Goal: Information Seeking & Learning: Learn about a topic

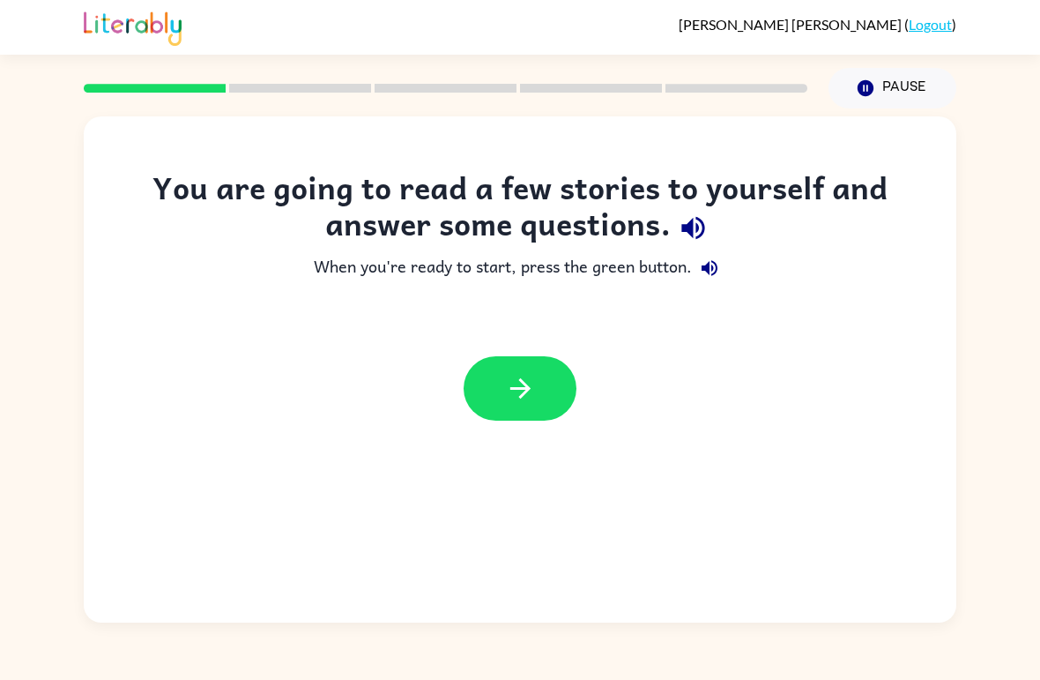
click at [535, 381] on icon "button" at bounding box center [520, 388] width 31 height 31
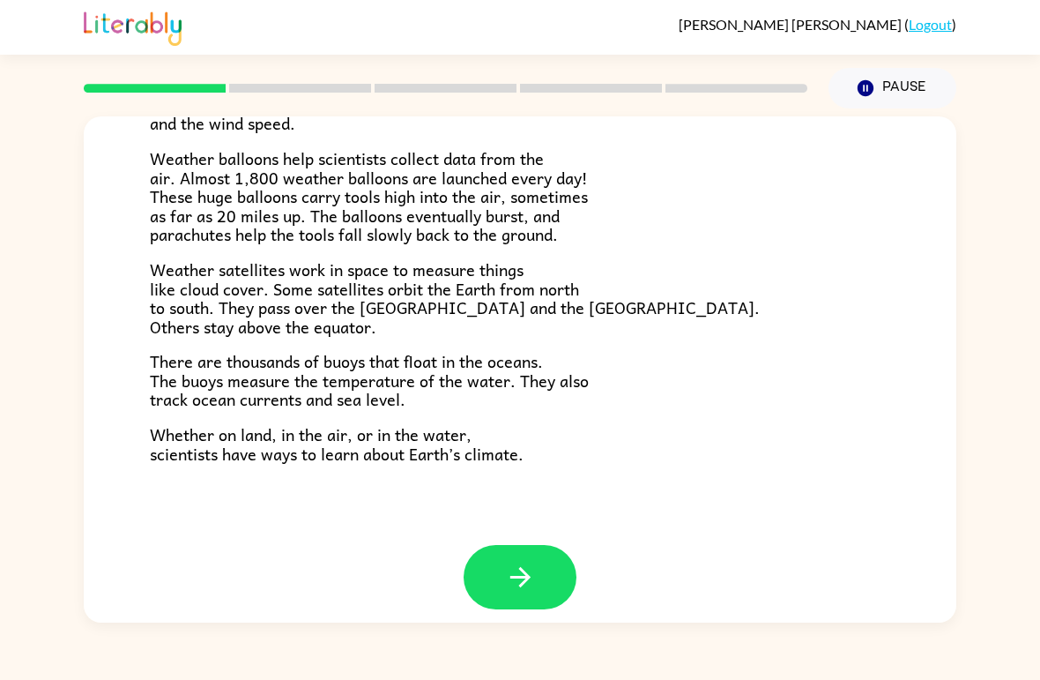
scroll to position [474, 0]
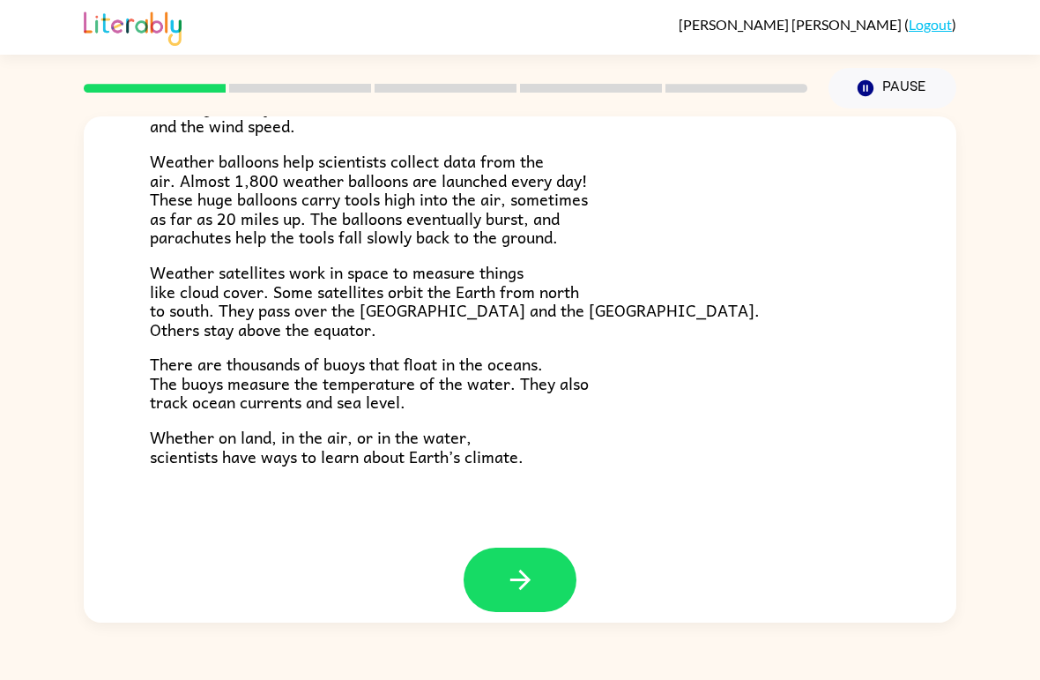
click at [519, 547] on button "button" at bounding box center [520, 579] width 113 height 64
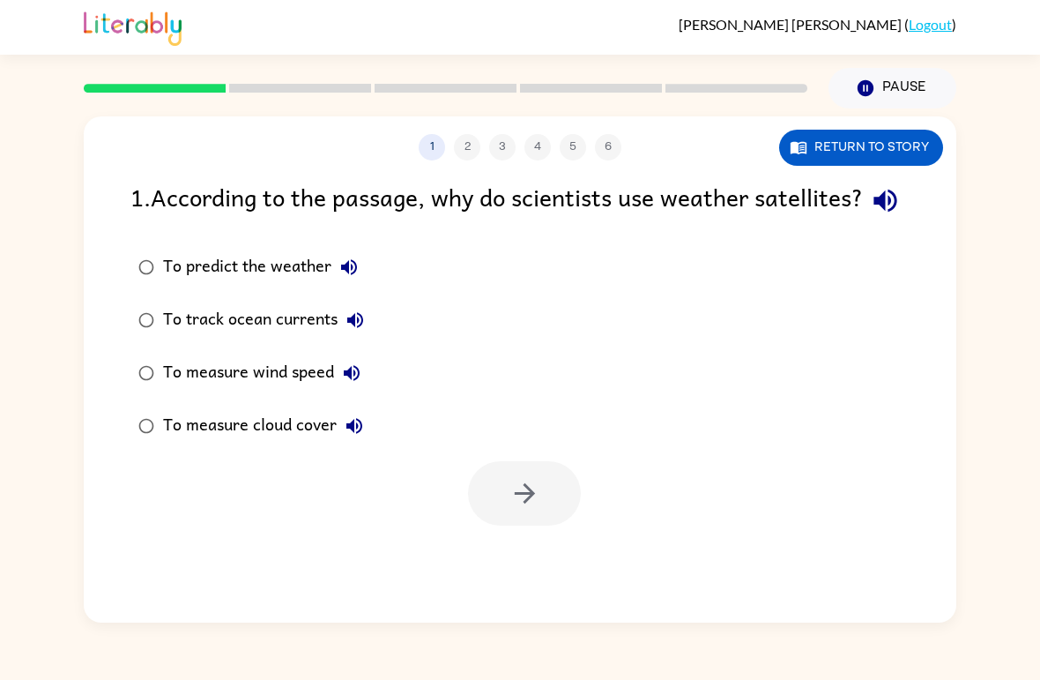
scroll to position [0, 0]
click at [501, 525] on button "button" at bounding box center [524, 493] width 113 height 64
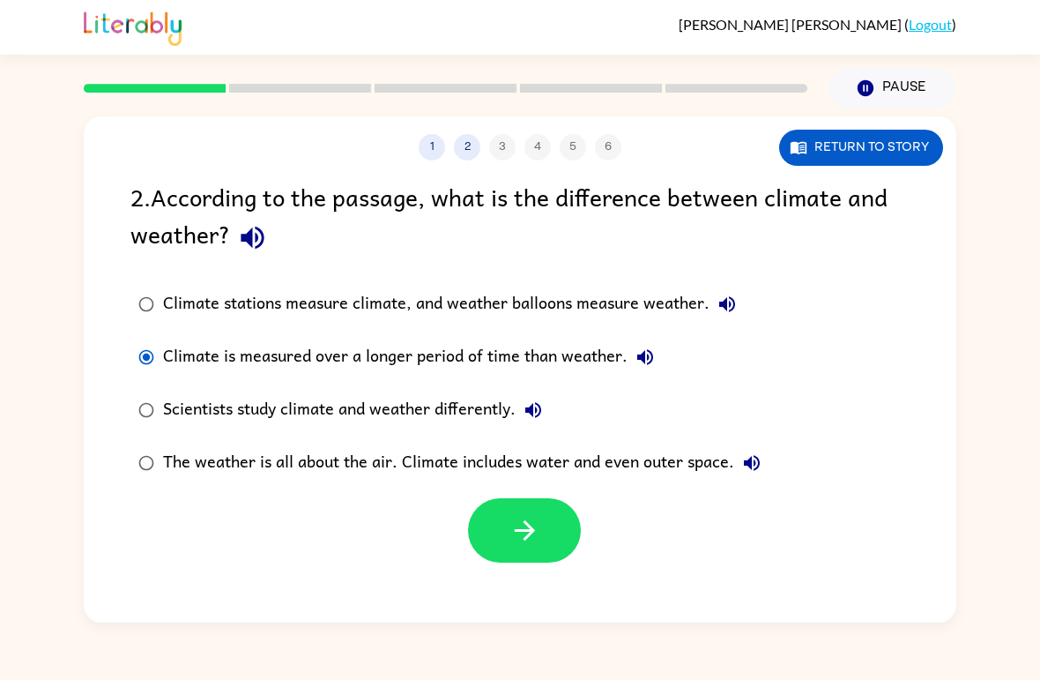
click at [516, 544] on icon "button" at bounding box center [524, 530] width 31 height 31
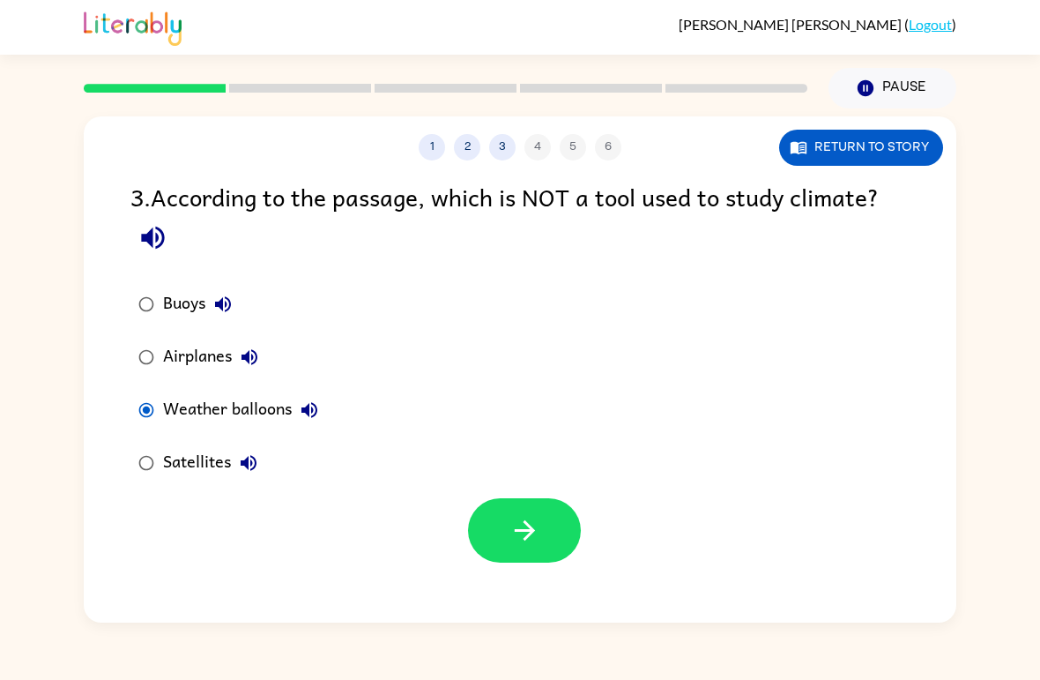
click at [530, 528] on icon "button" at bounding box center [524, 530] width 20 height 20
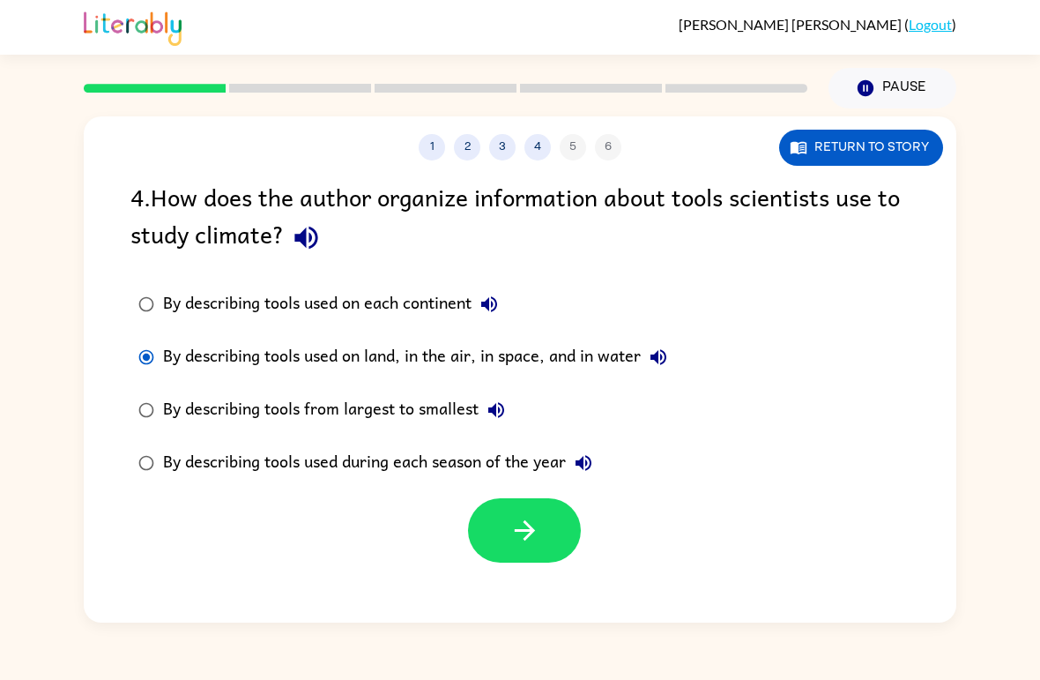
click at [530, 535] on icon "button" at bounding box center [524, 530] width 20 height 20
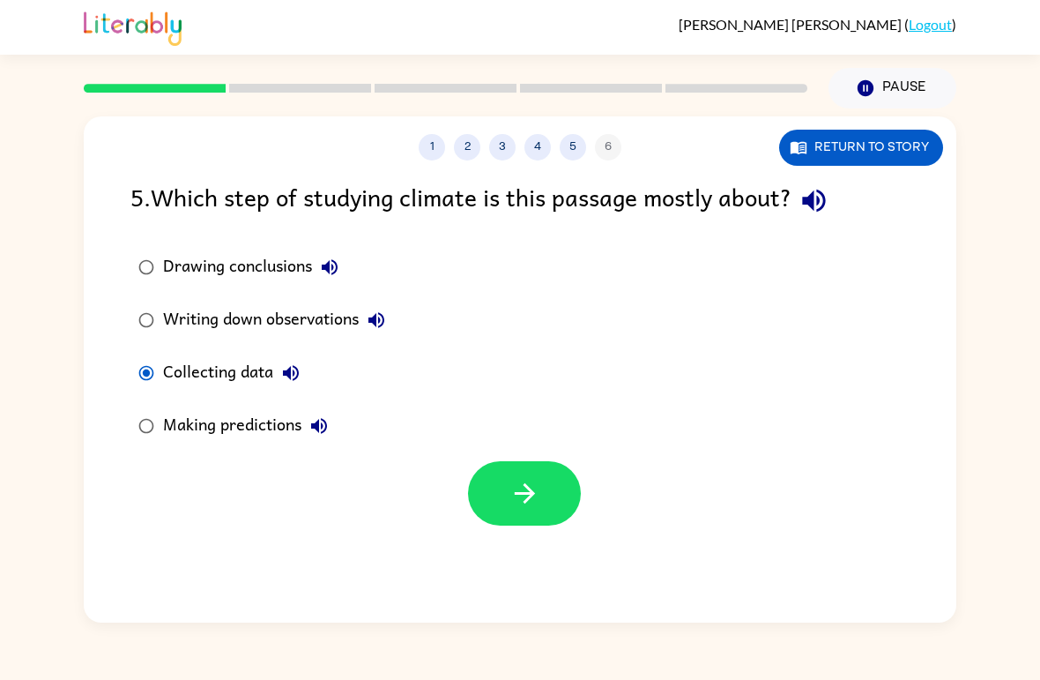
click at [528, 508] on icon "button" at bounding box center [524, 493] width 31 height 31
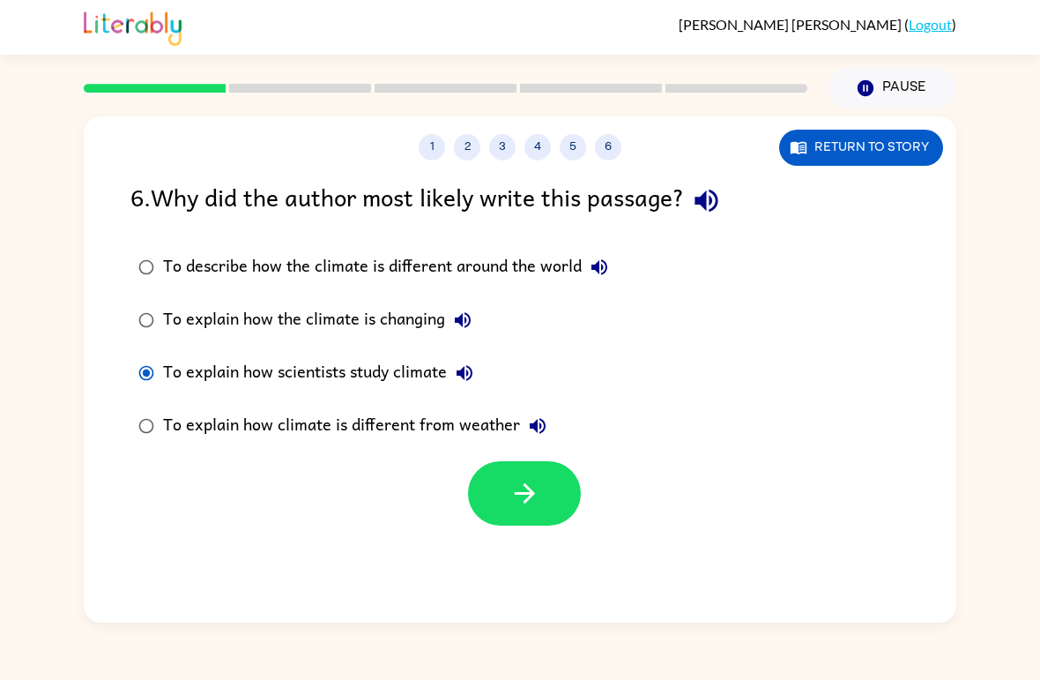
click at [487, 491] on button "button" at bounding box center [524, 493] width 113 height 64
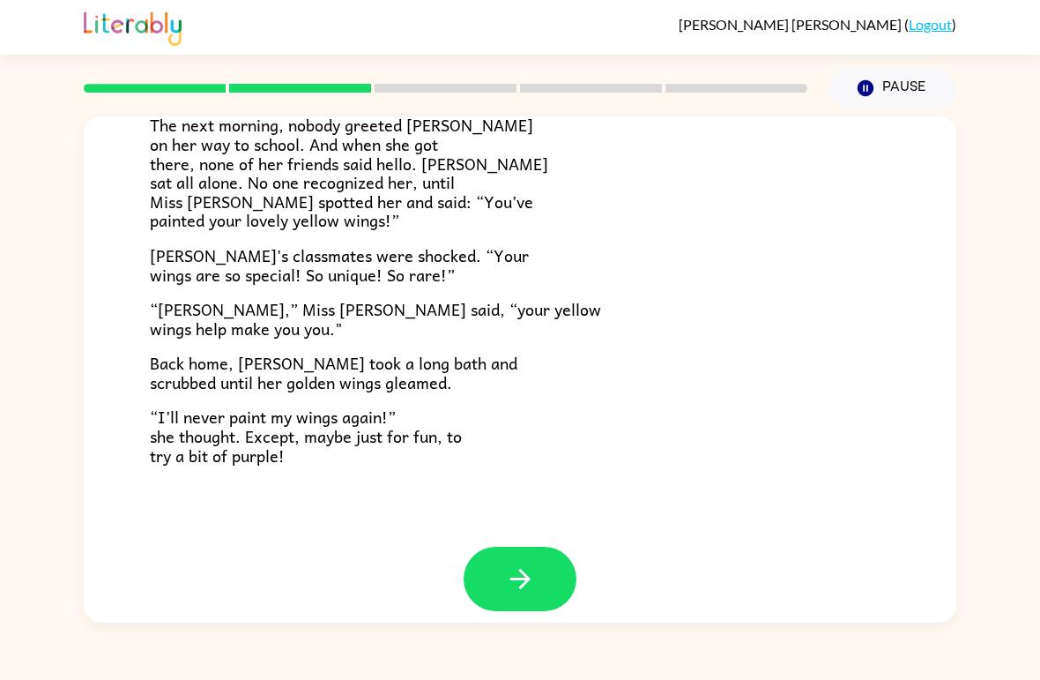
scroll to position [474, 0]
click at [509, 547] on button "button" at bounding box center [520, 579] width 113 height 64
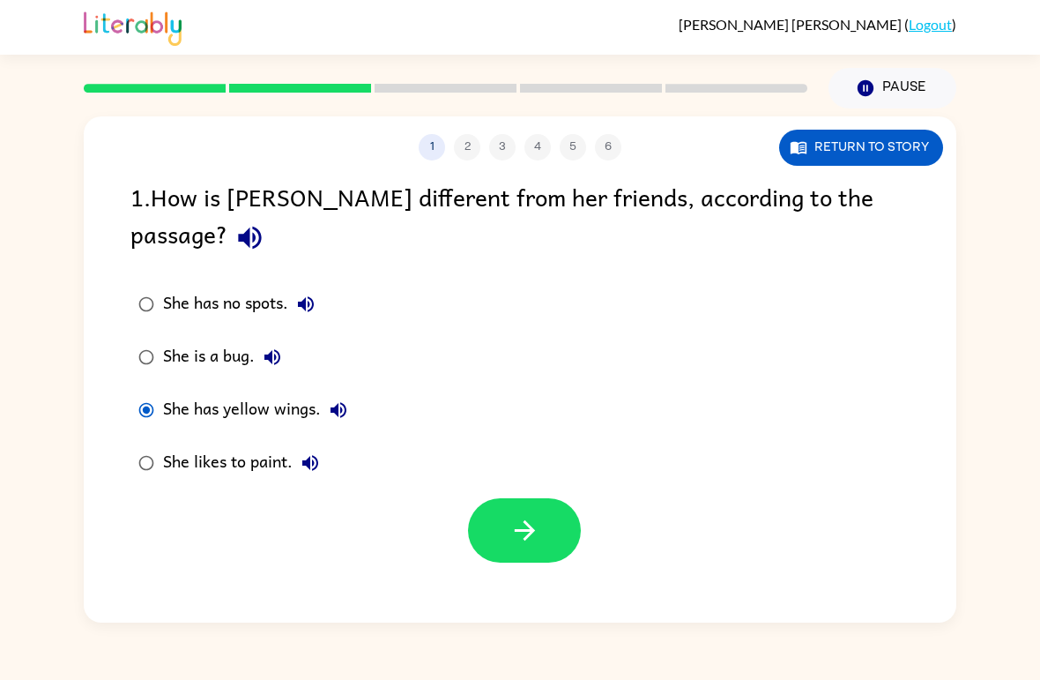
click at [517, 515] on icon "button" at bounding box center [524, 530] width 31 height 31
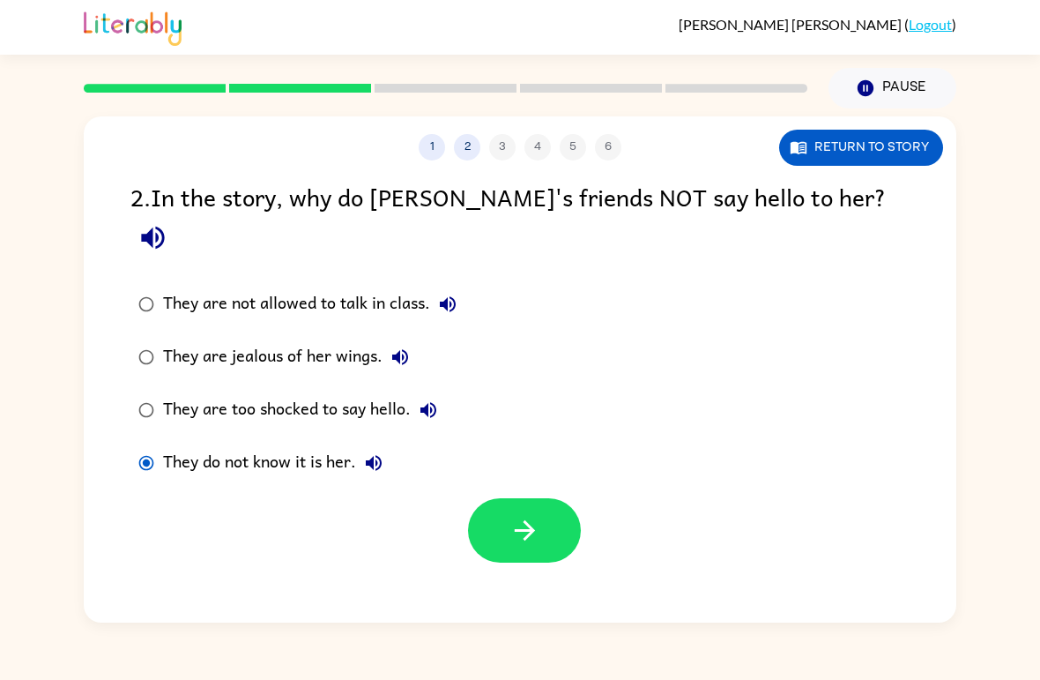
click at [538, 515] on icon "button" at bounding box center [524, 530] width 31 height 31
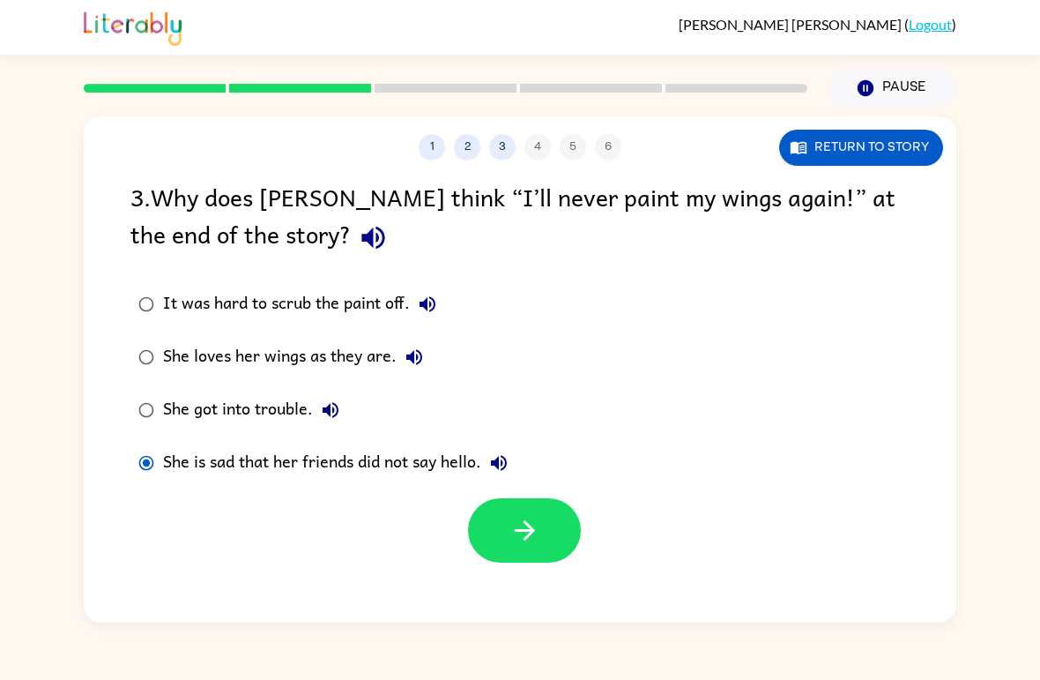
click at [511, 555] on button "button" at bounding box center [524, 530] width 113 height 64
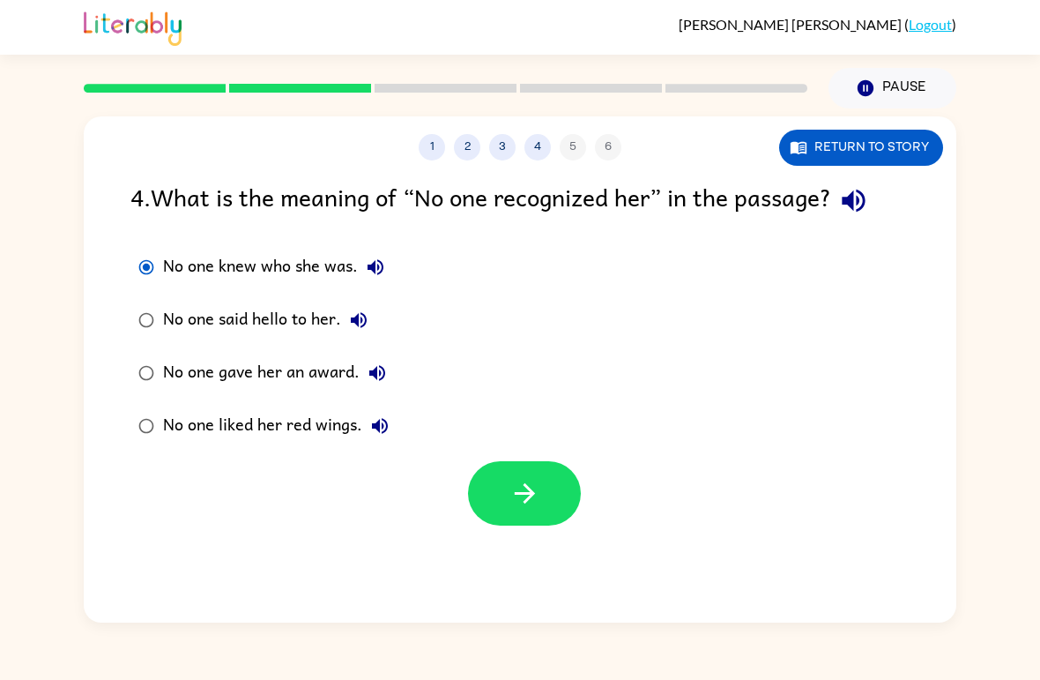
click at [532, 519] on button "button" at bounding box center [524, 493] width 113 height 64
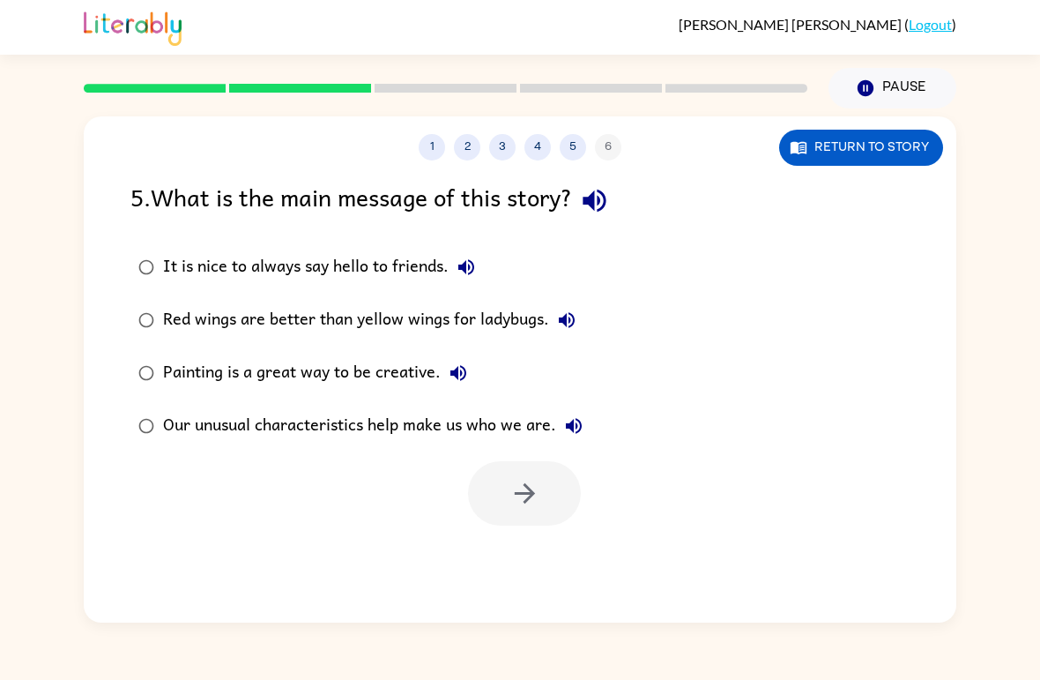
click at [159, 413] on label "Our unusual characteristics help make us who we are." at bounding box center [361, 425] width 480 height 53
click at [524, 499] on icon "button" at bounding box center [524, 493] width 31 height 31
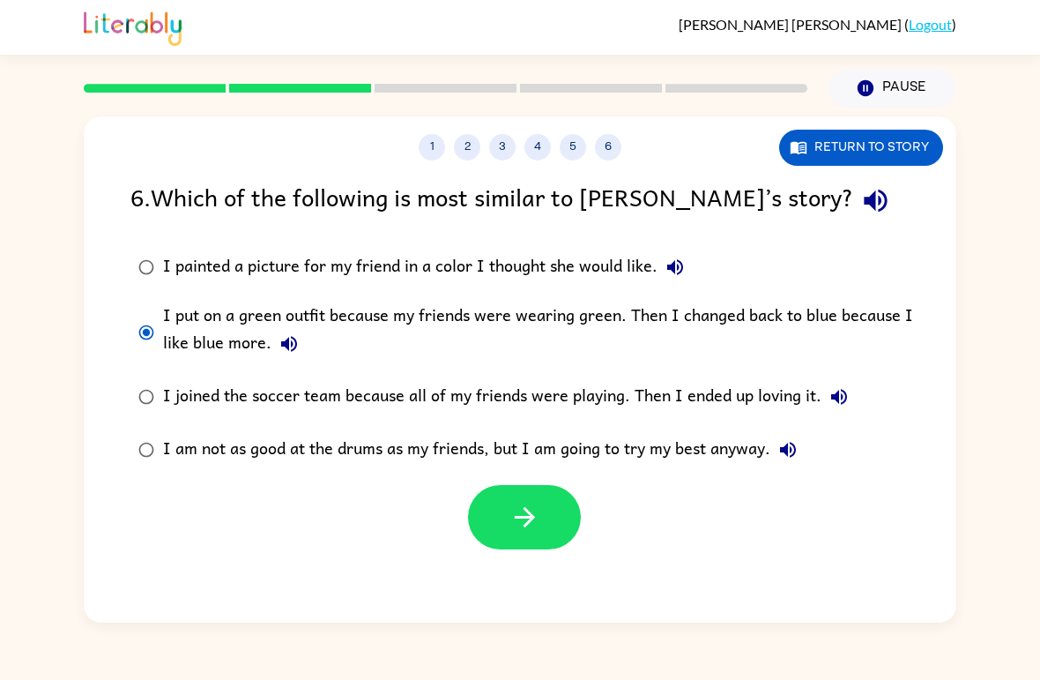
click at [549, 514] on button "button" at bounding box center [524, 517] width 113 height 64
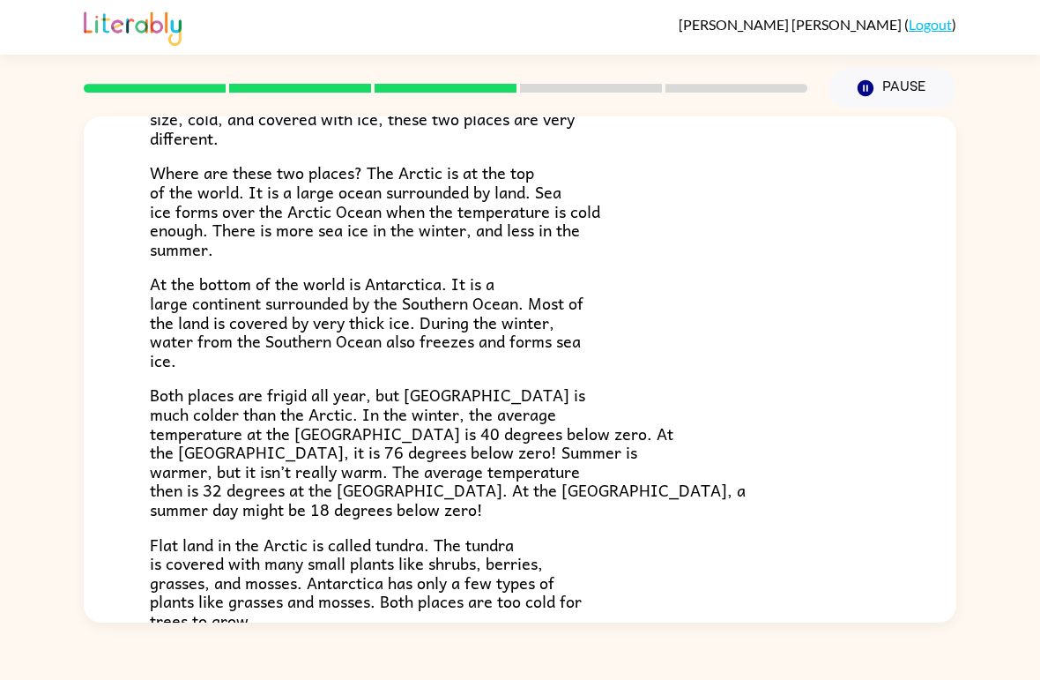
scroll to position [193, 0]
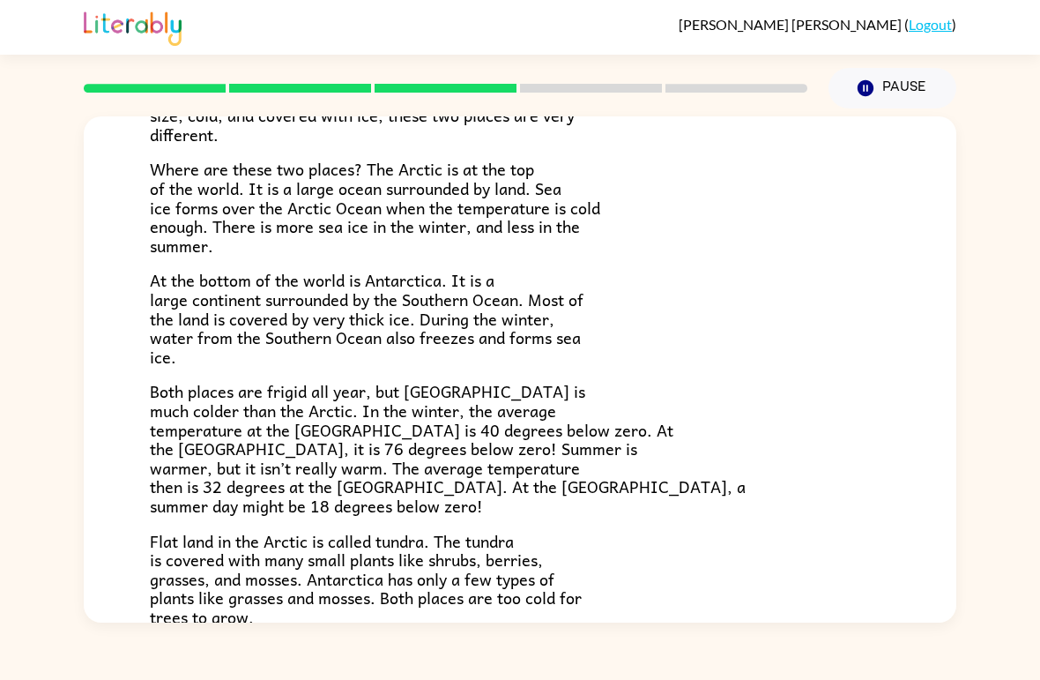
click at [154, 415] on span "Both places are frigid all year, but [GEOGRAPHIC_DATA] is much colder than the …" at bounding box center [448, 448] width 596 height 140
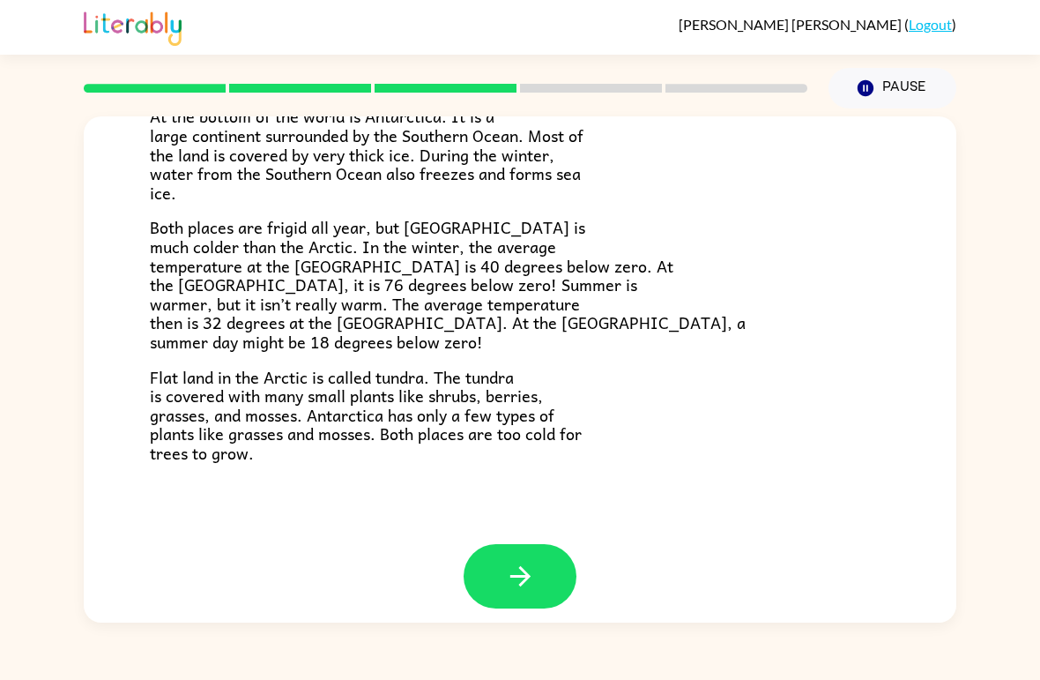
scroll to position [355, 0]
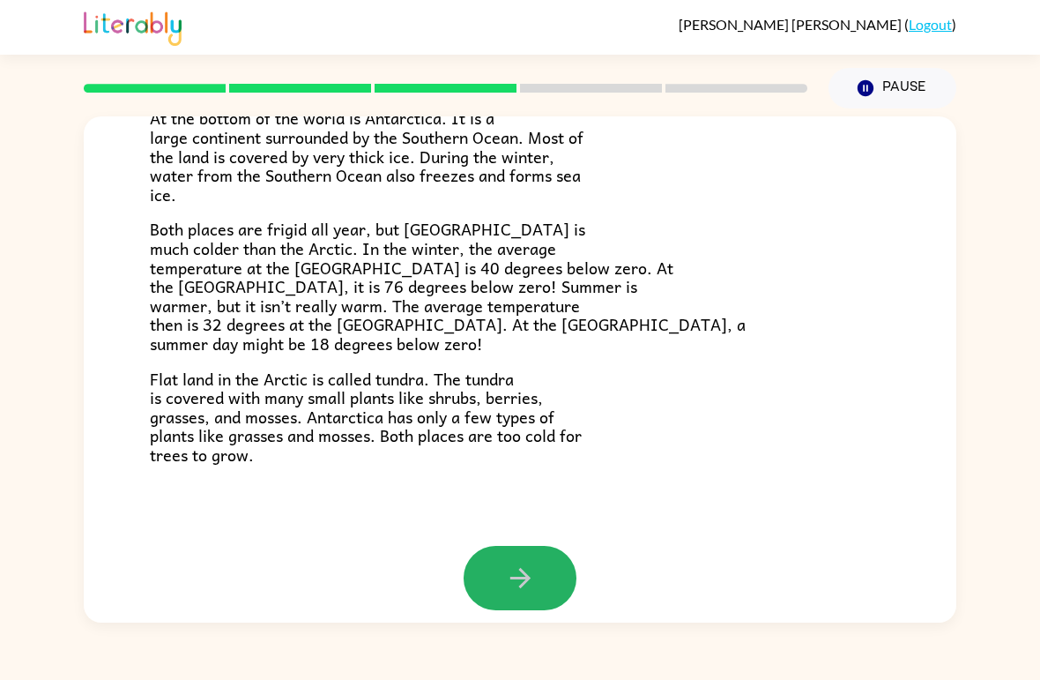
click at [538, 571] on button "button" at bounding box center [520, 578] width 113 height 64
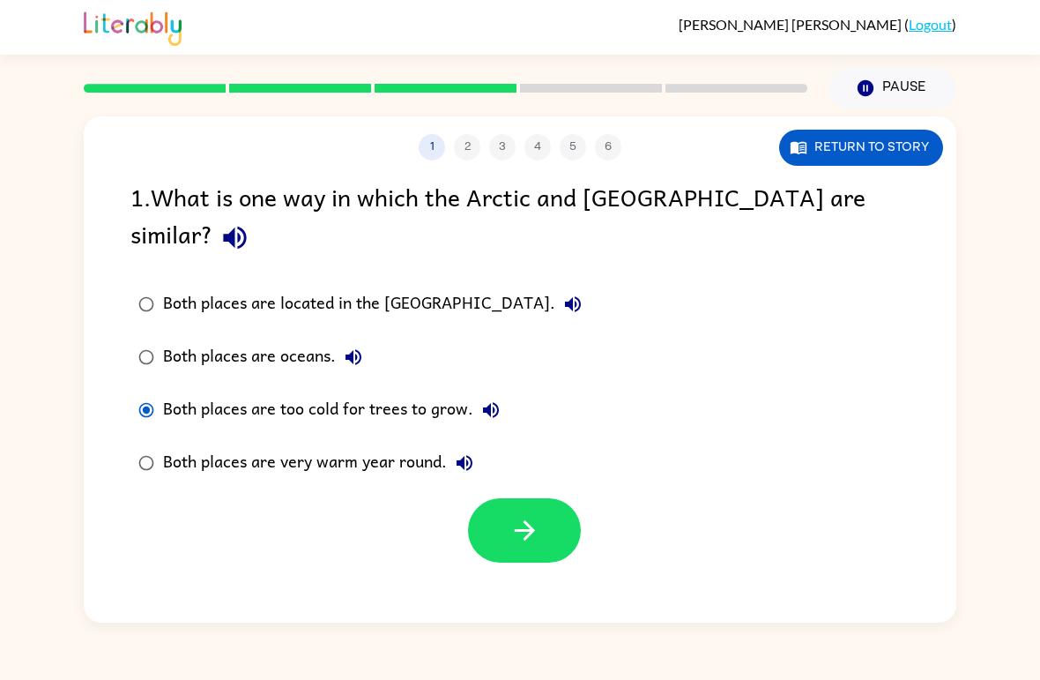
click at [556, 498] on button "button" at bounding box center [524, 530] width 113 height 64
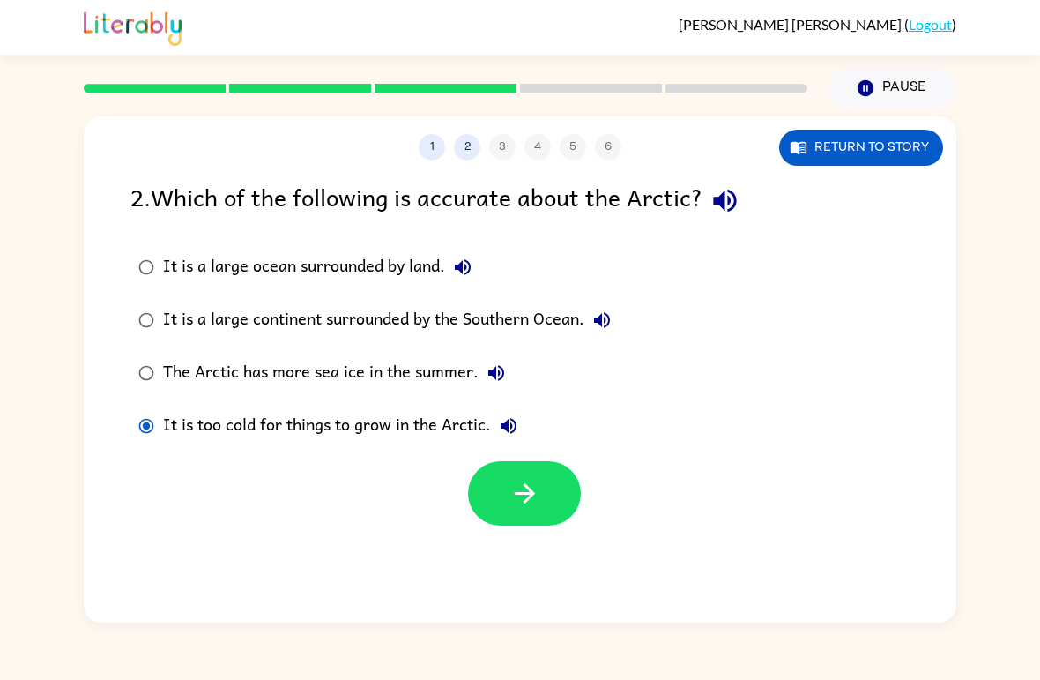
click at [510, 484] on icon "button" at bounding box center [524, 493] width 31 height 31
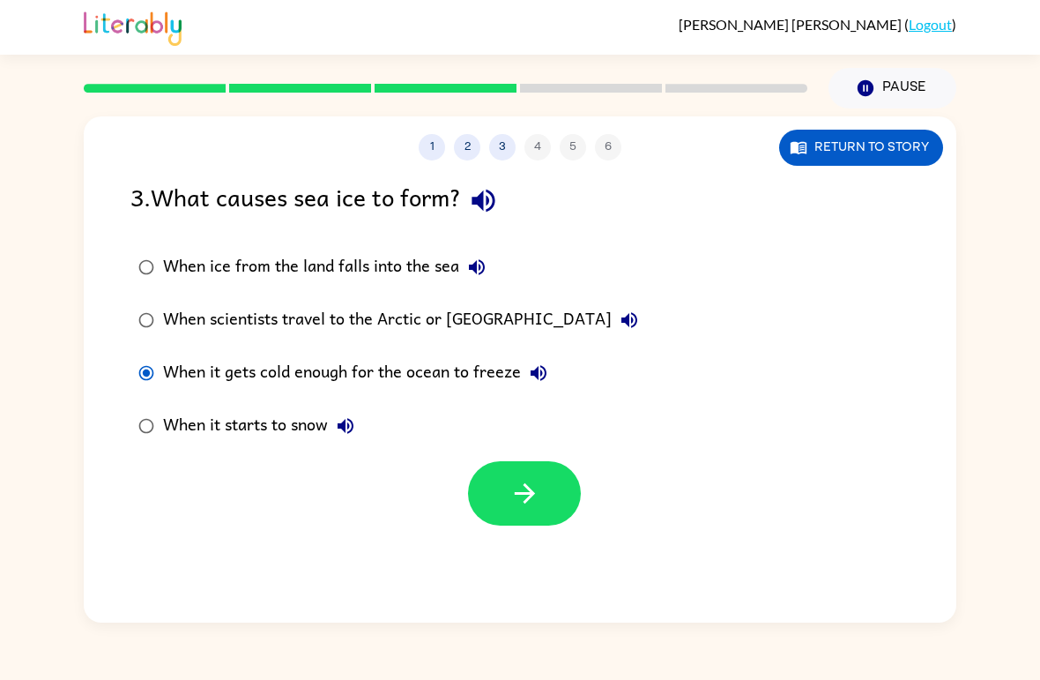
click at [509, 504] on icon "button" at bounding box center [524, 493] width 31 height 31
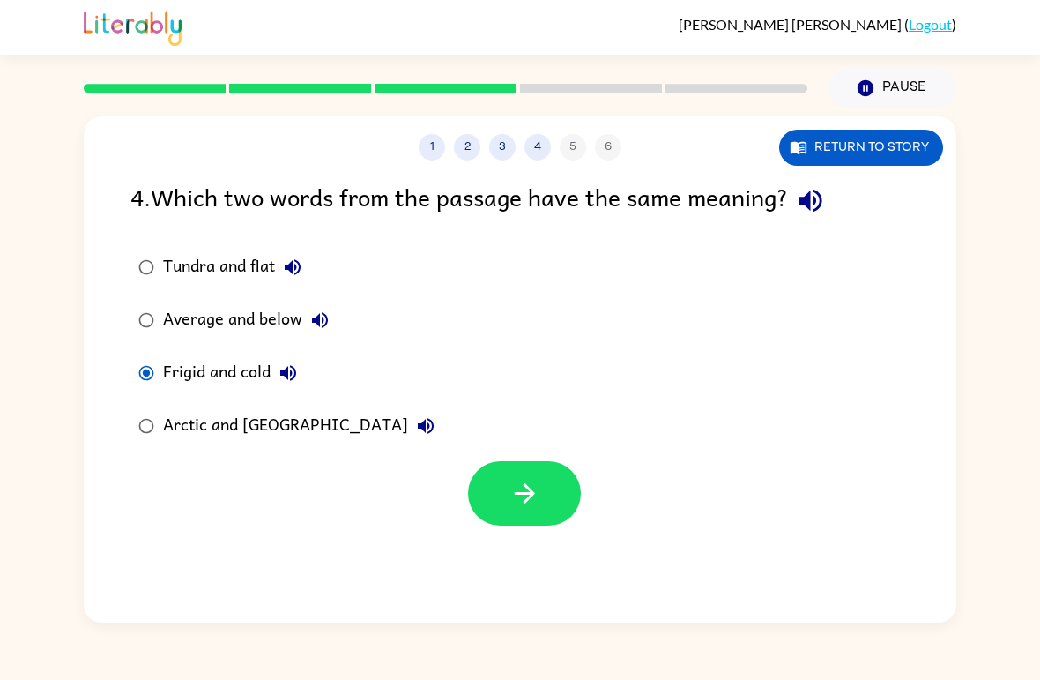
click at [537, 493] on icon "button" at bounding box center [524, 493] width 31 height 31
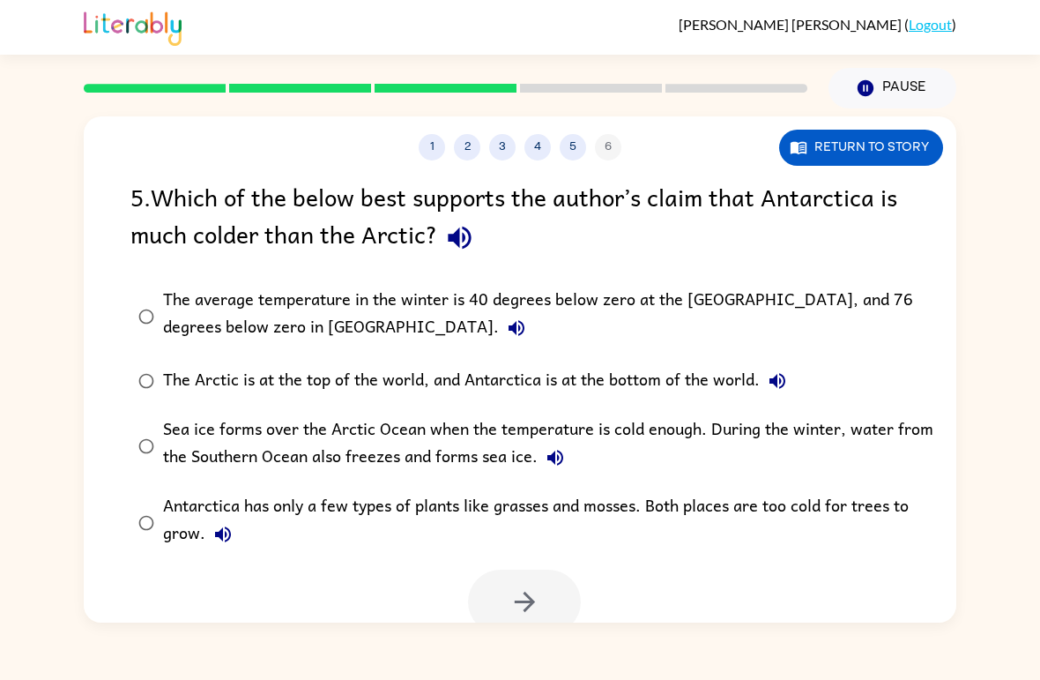
click at [158, 304] on label "The average temperature in the winter is 40 degrees below zero at the [GEOGRAPH…" at bounding box center [532, 316] width 822 height 77
click at [522, 596] on icon "button" at bounding box center [524, 601] width 31 height 31
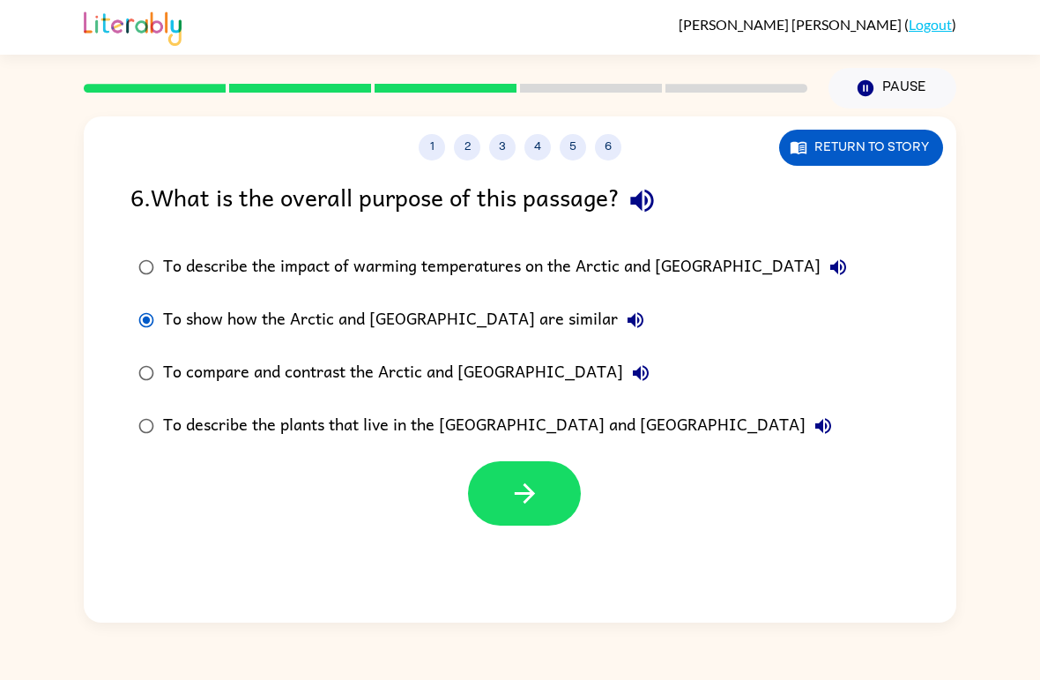
click at [509, 501] on icon "button" at bounding box center [524, 493] width 31 height 31
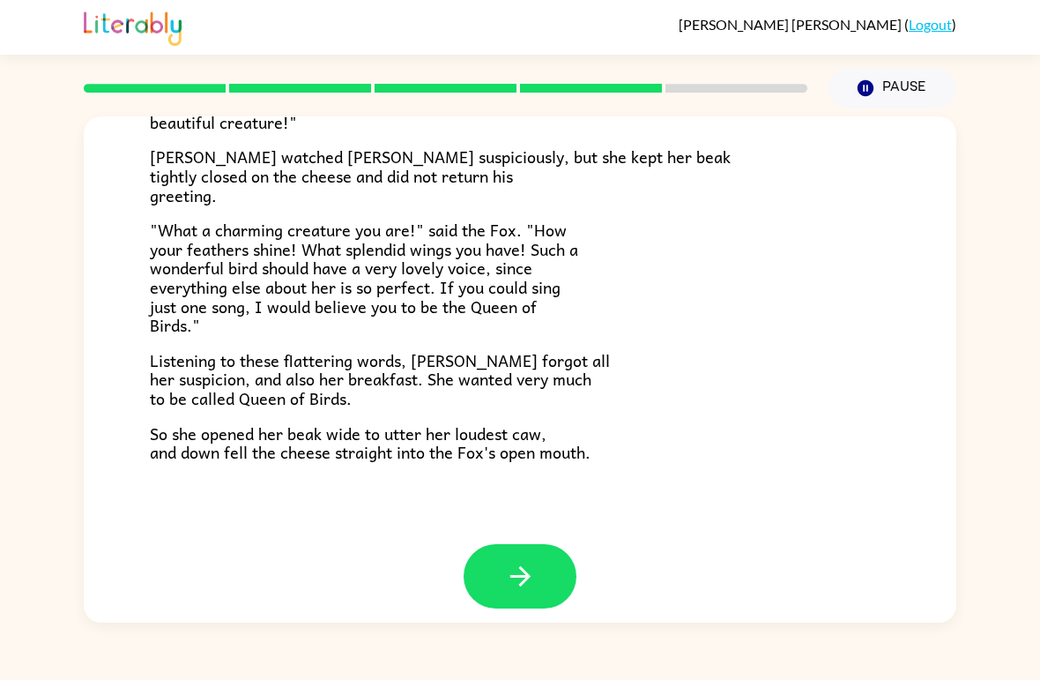
scroll to position [331, 0]
click at [499, 573] on button "button" at bounding box center [520, 577] width 113 height 64
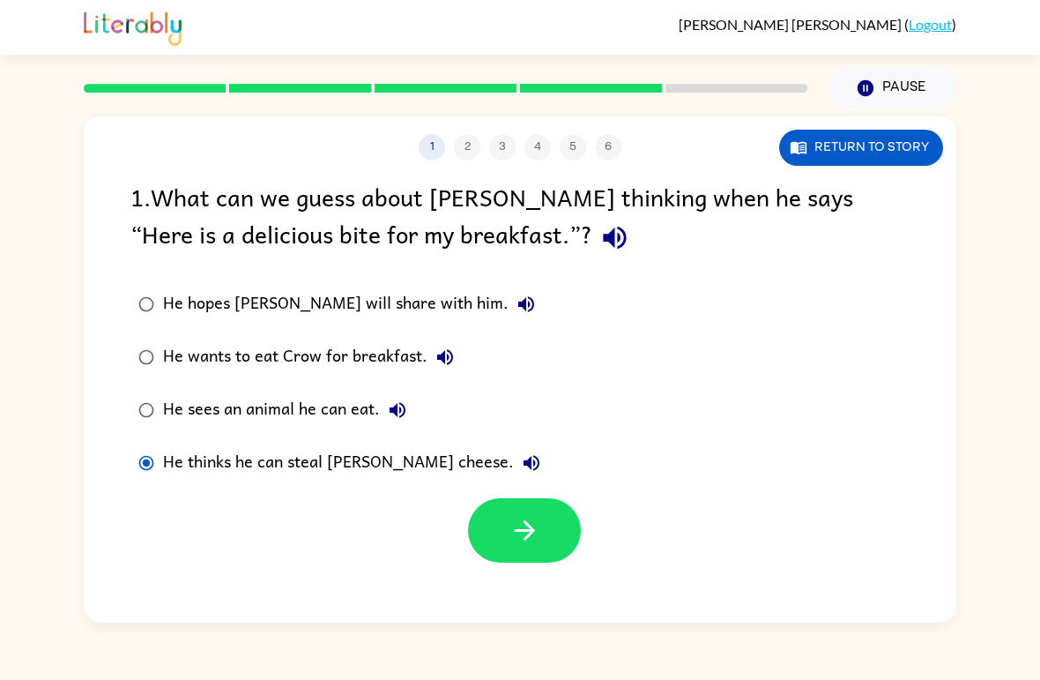
click at [558, 548] on button "button" at bounding box center [524, 530] width 113 height 64
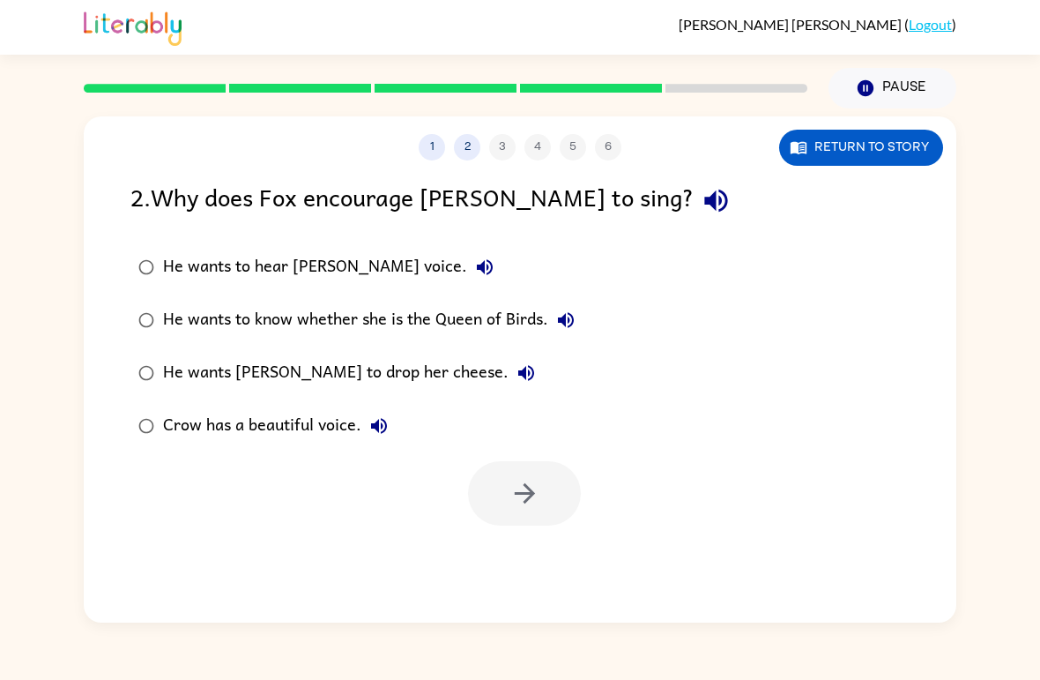
click at [130, 357] on label "He wants [PERSON_NAME] to drop her cheese." at bounding box center [357, 372] width 472 height 53
click at [517, 493] on icon "button" at bounding box center [524, 493] width 31 height 31
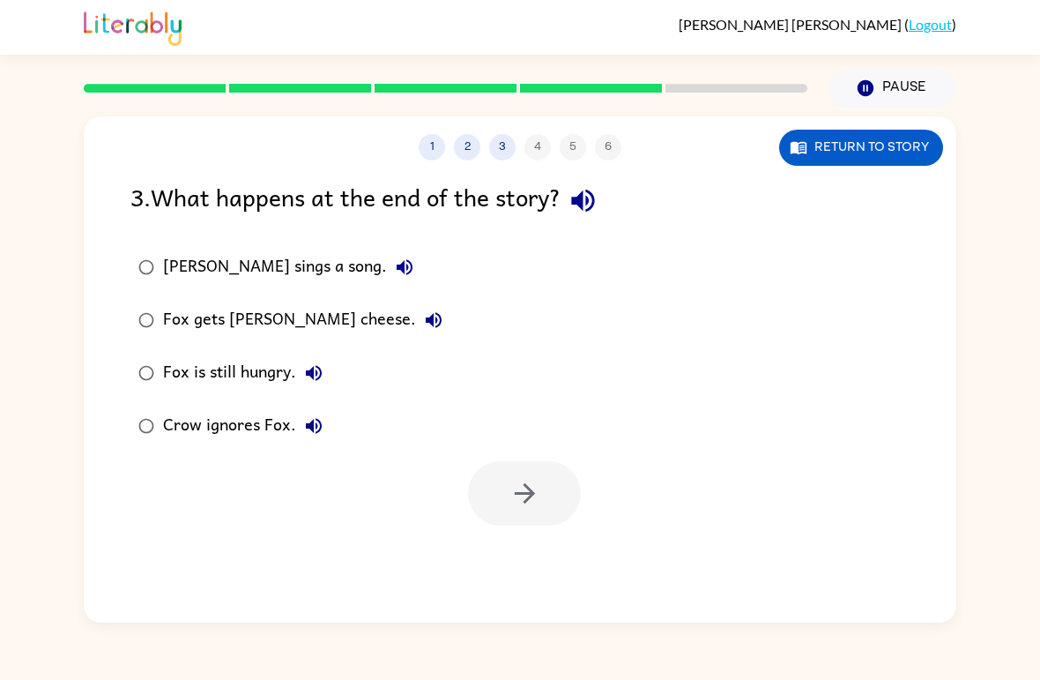
click at [123, 357] on label "Fox is still hungry." at bounding box center [290, 372] width 339 height 53
click at [497, 507] on button "button" at bounding box center [524, 493] width 113 height 64
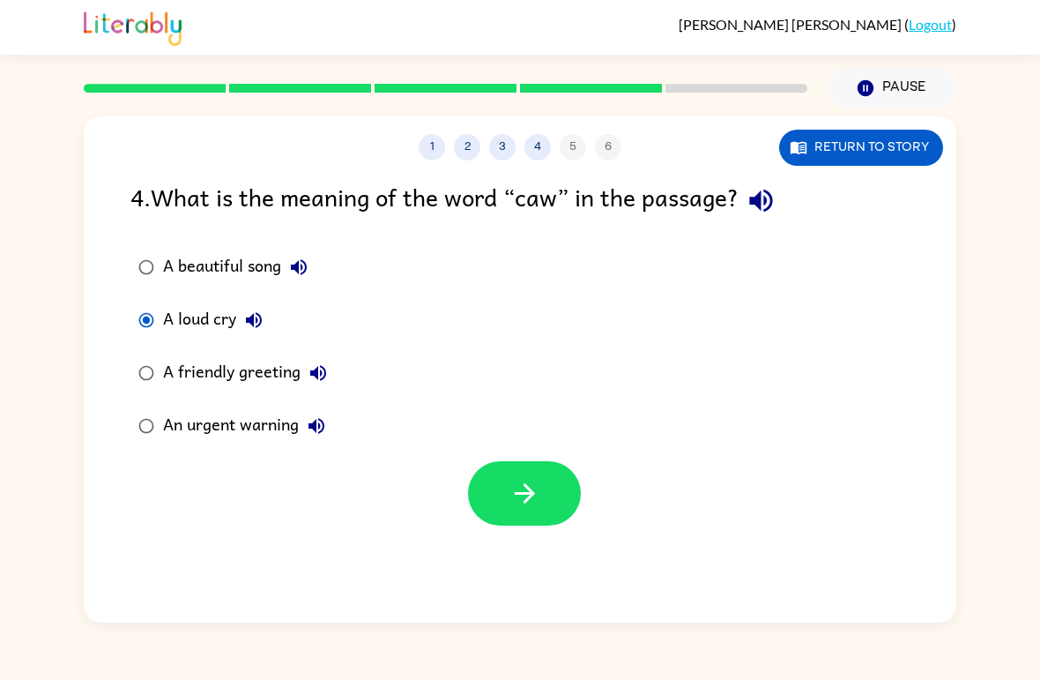
click at [477, 464] on div at bounding box center [524, 493] width 113 height 64
click at [524, 497] on icon "button" at bounding box center [524, 493] width 31 height 31
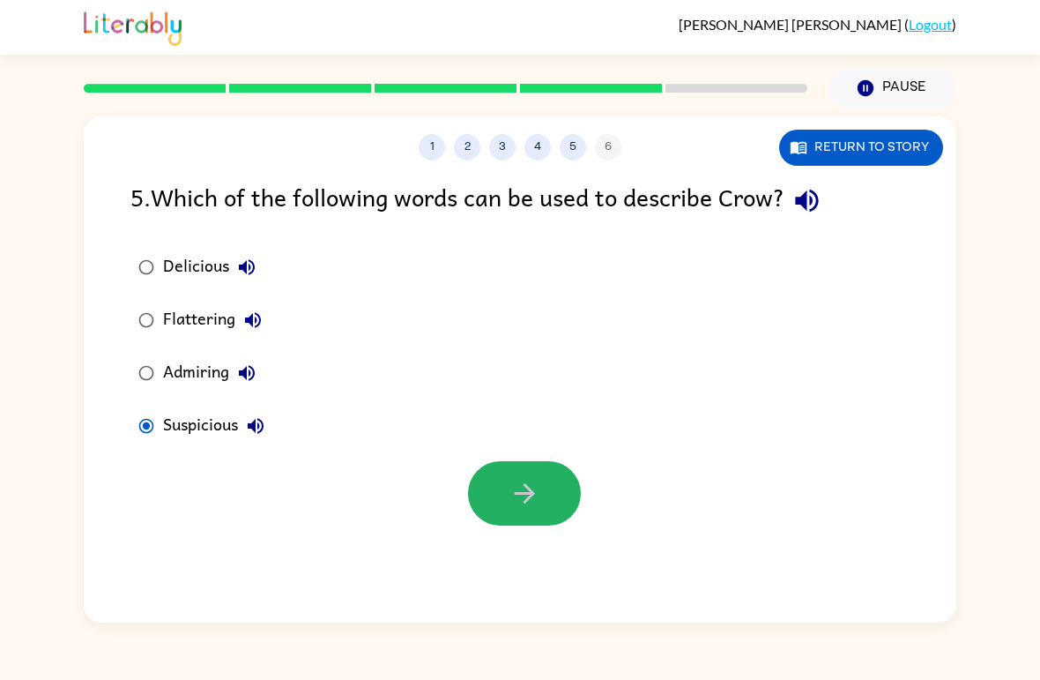
click at [509, 477] on button "button" at bounding box center [524, 493] width 113 height 64
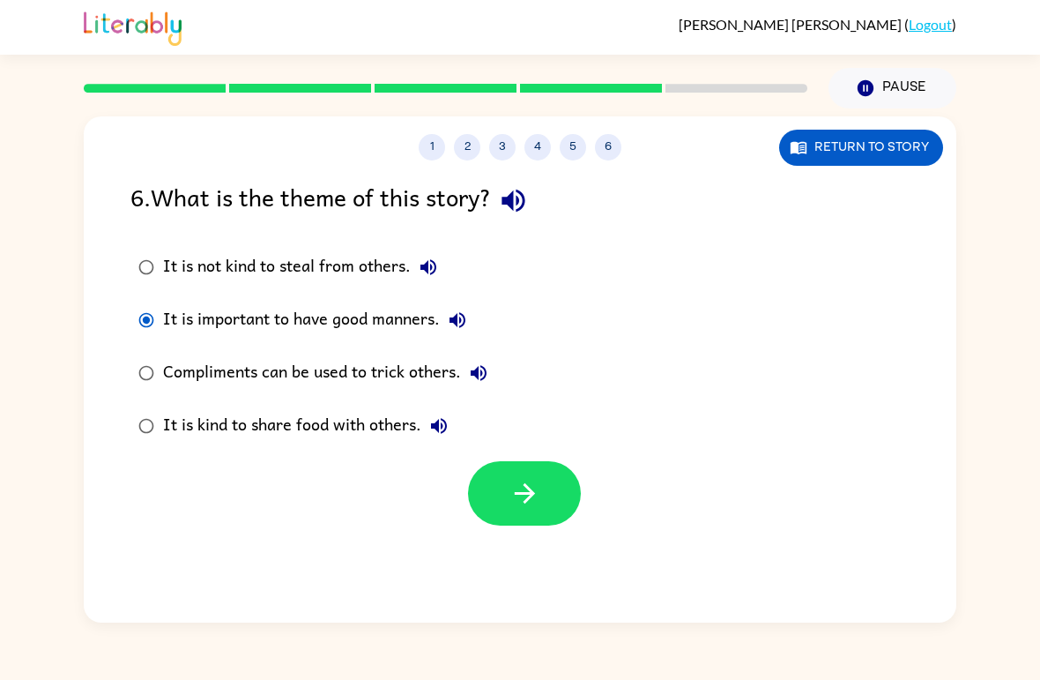
click at [526, 511] on button "button" at bounding box center [524, 493] width 113 height 64
